Goal: Navigation & Orientation: Find specific page/section

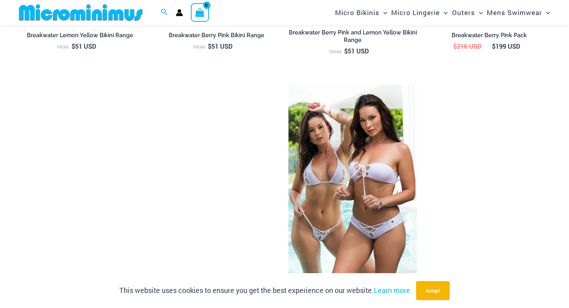
scroll to position [947, 0]
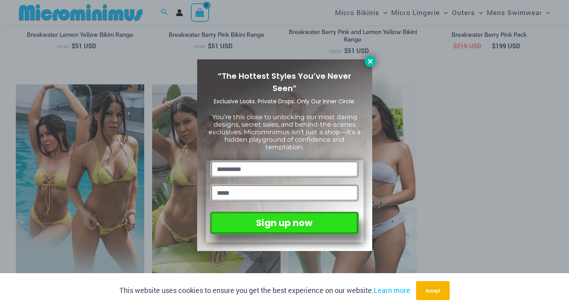
click at [372, 61] on icon at bounding box center [370, 61] width 7 height 7
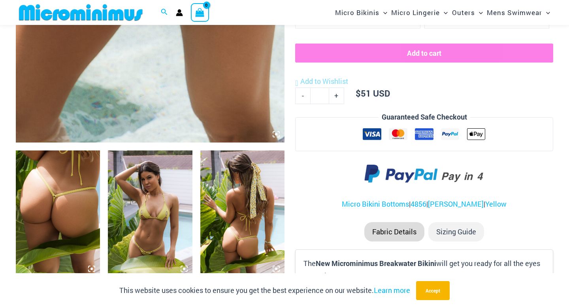
scroll to position [334, 0]
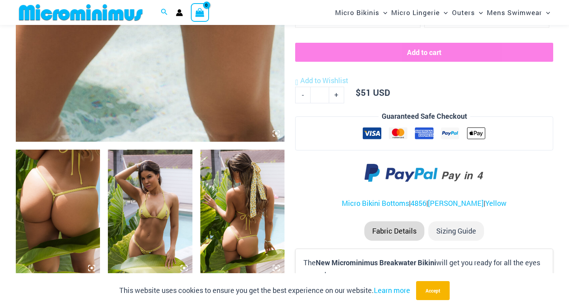
click at [160, 200] on img at bounding box center [150, 212] width 84 height 127
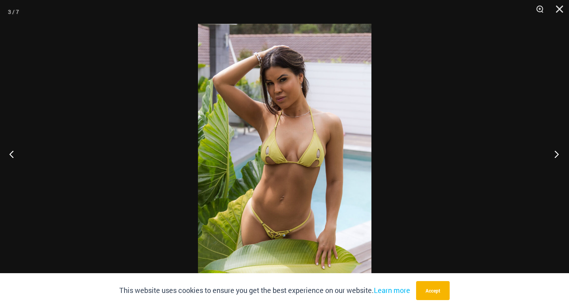
click at [560, 155] on button "Next" at bounding box center [555, 154] width 30 height 40
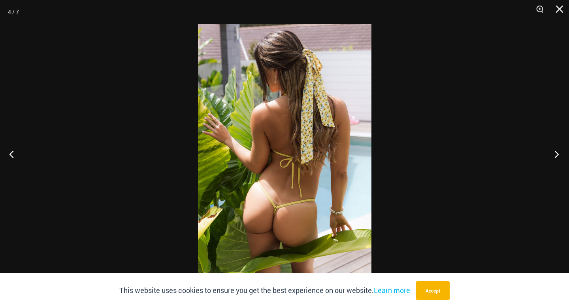
click at [558, 155] on button "Next" at bounding box center [555, 154] width 30 height 40
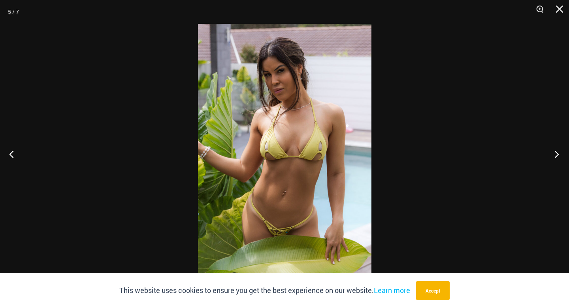
click at [558, 155] on button "Next" at bounding box center [555, 154] width 30 height 40
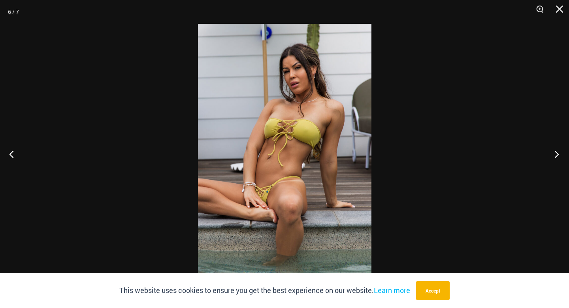
click at [558, 155] on button "Next" at bounding box center [555, 154] width 30 height 40
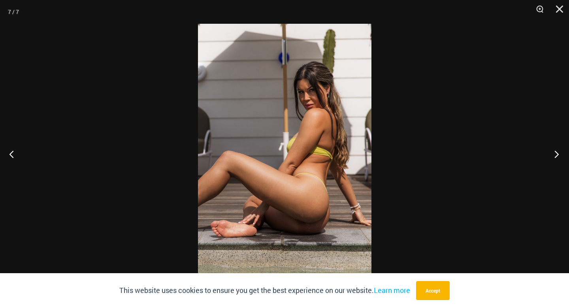
click at [558, 155] on button "Next" at bounding box center [555, 154] width 30 height 40
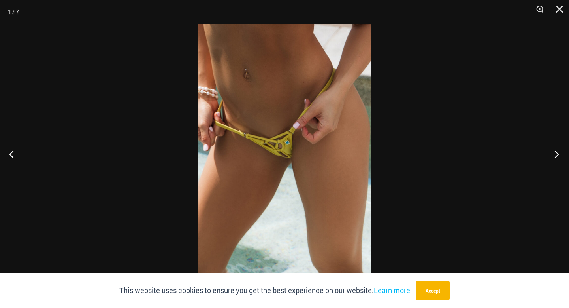
click at [558, 155] on button "Next" at bounding box center [555, 154] width 30 height 40
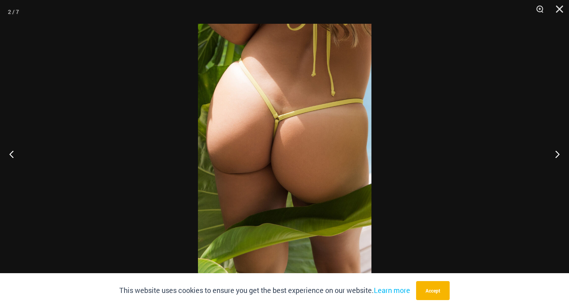
click at [568, 24] on div at bounding box center [284, 154] width 569 height 308
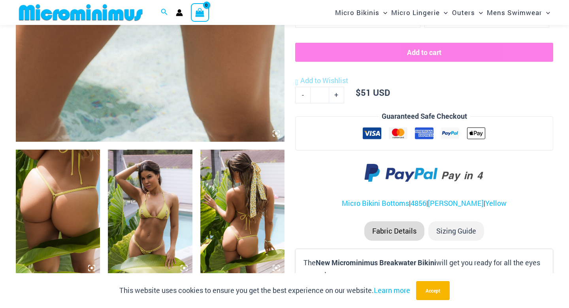
click at [568, 24] on div "Search for: Search Search No products in the cart. No products in the cart. Con…" at bounding box center [284, 12] width 569 height 25
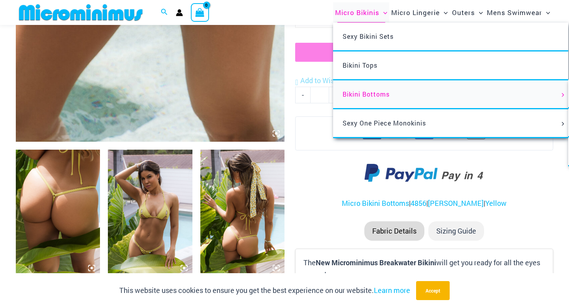
click at [376, 94] on span "Bikini Bottoms" at bounding box center [366, 94] width 47 height 8
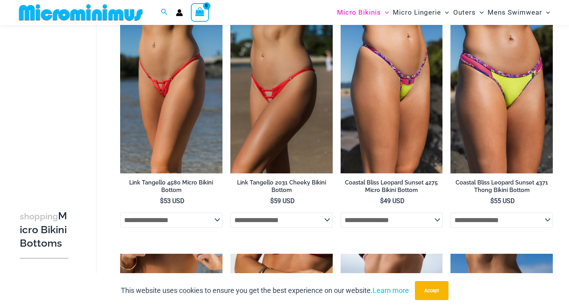
scroll to position [670, 0]
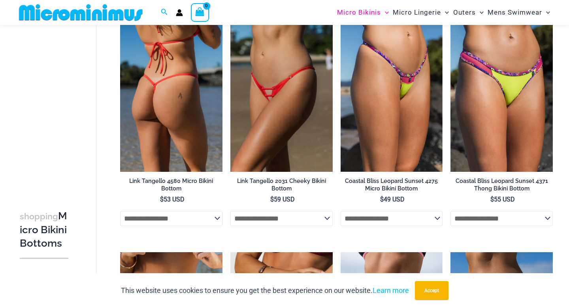
click at [178, 96] on img at bounding box center [171, 94] width 102 height 153
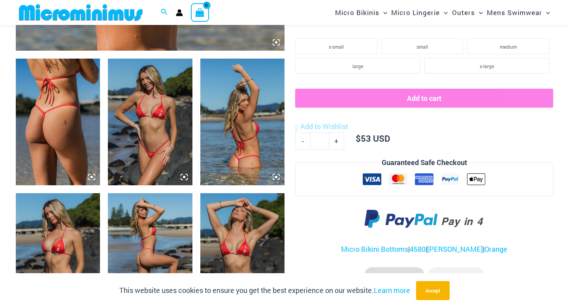
scroll to position [426, 0]
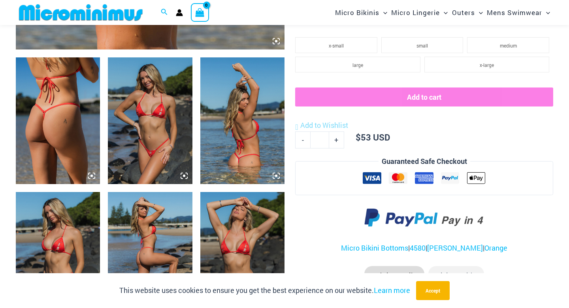
click at [158, 128] on img at bounding box center [150, 120] width 84 height 127
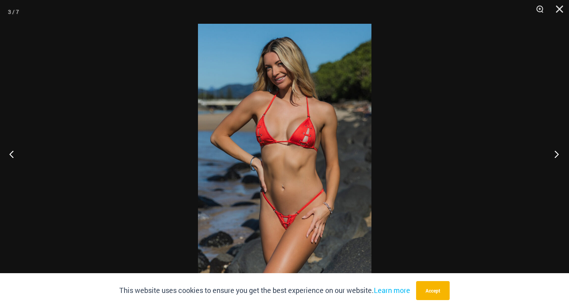
click at [559, 153] on button "Next" at bounding box center [555, 154] width 30 height 40
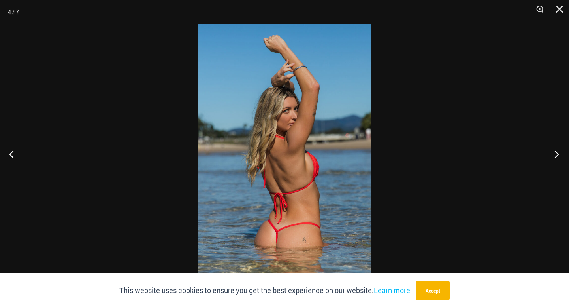
click at [558, 154] on button "Next" at bounding box center [555, 154] width 30 height 40
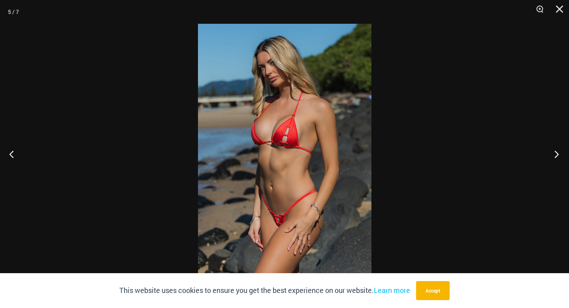
click at [558, 154] on button "Next" at bounding box center [555, 154] width 30 height 40
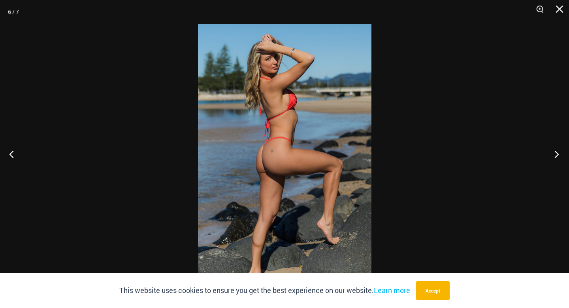
click at [558, 154] on button "Next" at bounding box center [555, 154] width 30 height 40
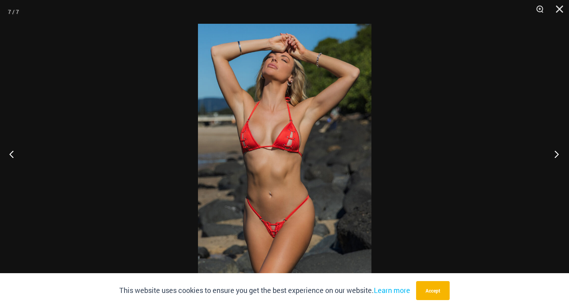
click at [558, 154] on button "Next" at bounding box center [555, 154] width 30 height 40
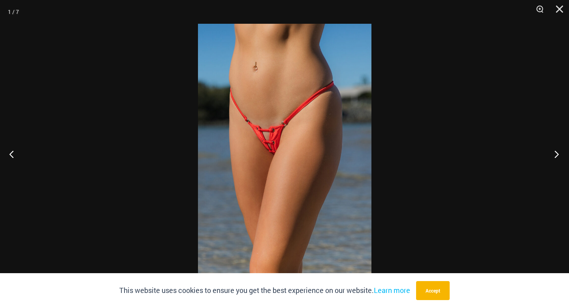
click at [558, 154] on button "Next" at bounding box center [555, 154] width 30 height 40
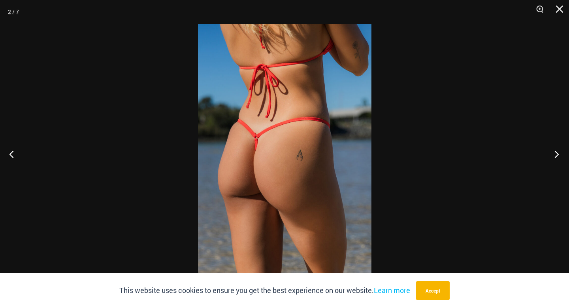
click at [558, 154] on button "Next" at bounding box center [555, 154] width 30 height 40
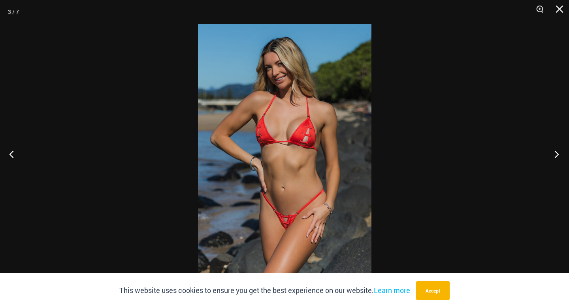
click at [558, 154] on button "Next" at bounding box center [555, 154] width 30 height 40
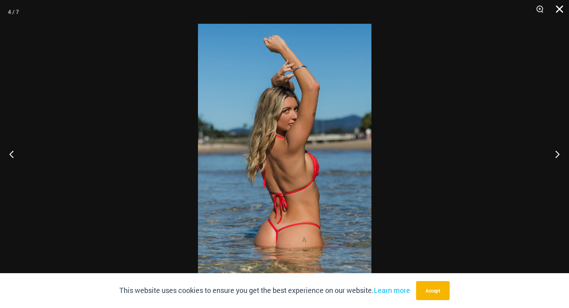
click at [563, 12] on button "Close" at bounding box center [557, 12] width 20 height 24
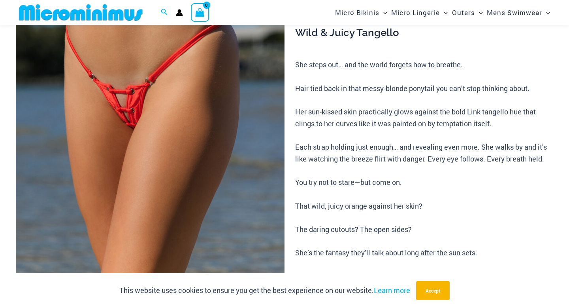
scroll to position [0, 0]
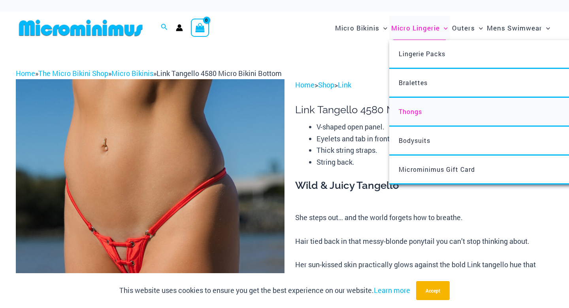
click at [426, 110] on link "Thongs" at bounding box center [506, 112] width 235 height 29
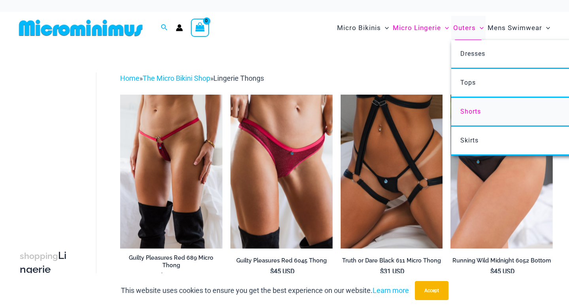
click at [471, 108] on span "Shorts" at bounding box center [471, 112] width 21 height 8
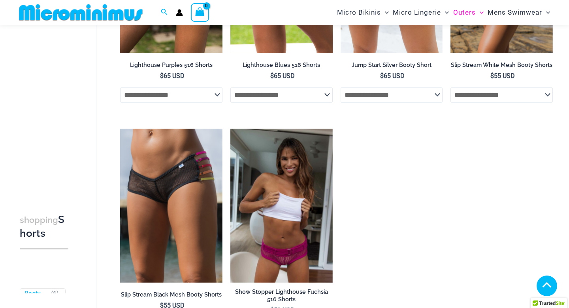
scroll to position [199, 0]
